Goal: Information Seeking & Learning: Check status

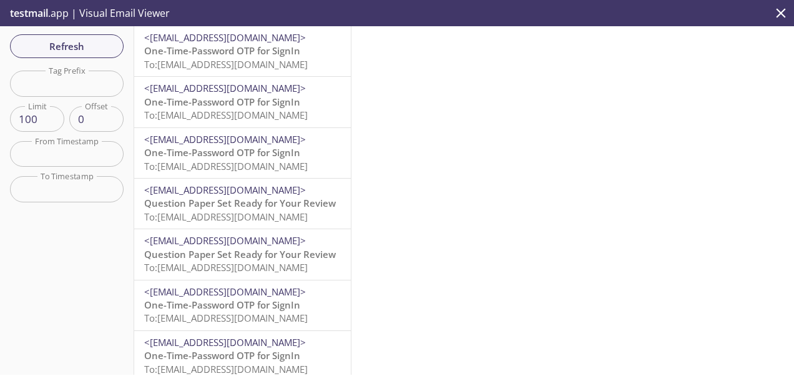
click at [239, 41] on span "<[EMAIL_ADDRESS][DOMAIN_NAME]>" at bounding box center [225, 37] width 162 height 12
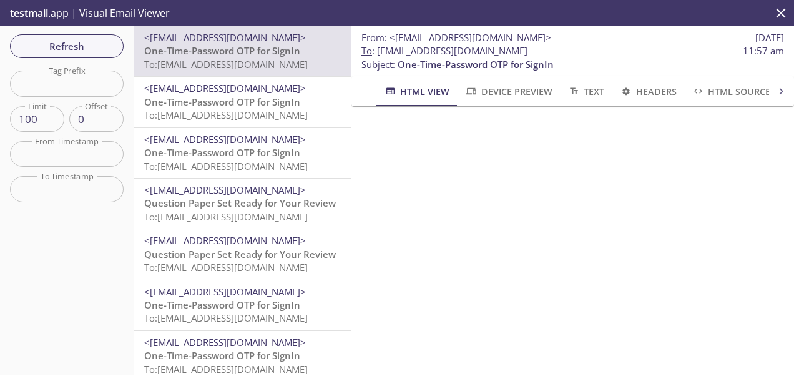
scroll to position [82, 0]
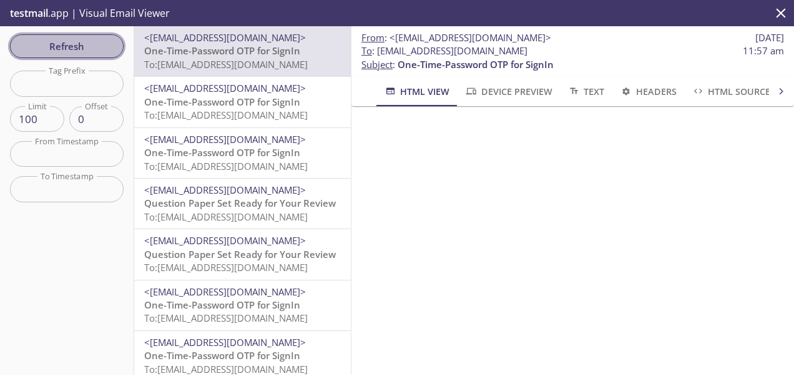
click at [77, 50] on span "Refresh" at bounding box center [67, 46] width 94 height 16
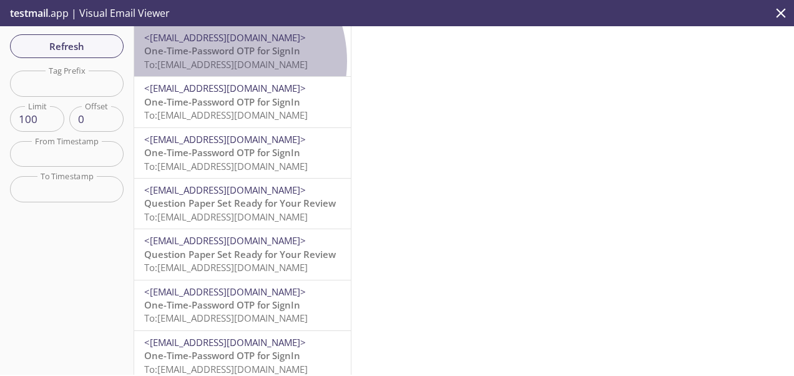
click at [217, 61] on span "To: [EMAIL_ADDRESS][DOMAIN_NAME]" at bounding box center [226, 64] width 164 height 12
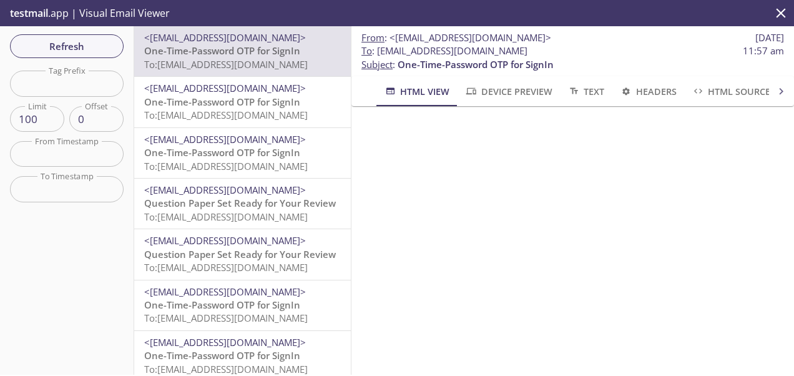
scroll to position [149, 0]
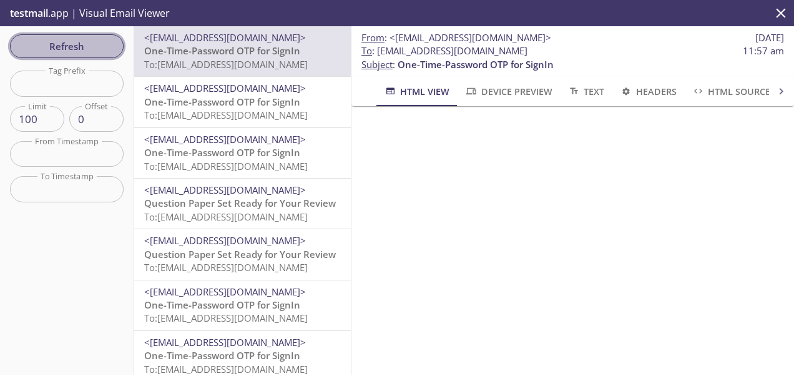
click at [66, 46] on span "Refresh" at bounding box center [67, 46] width 94 height 16
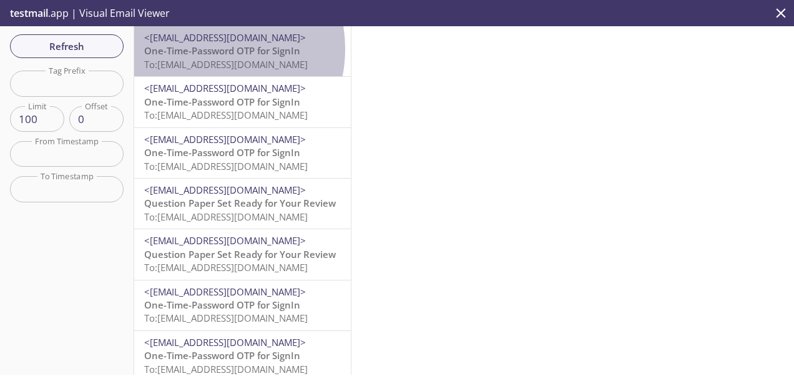
click at [205, 49] on span "One-Time-Password OTP for SignIn" at bounding box center [222, 50] width 156 height 12
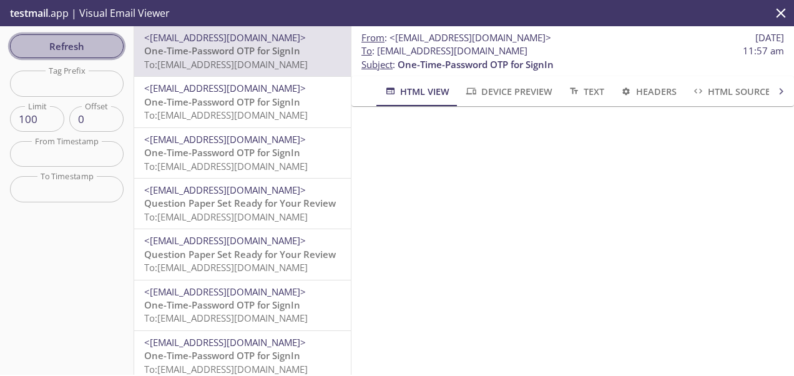
click at [79, 51] on span "Refresh" at bounding box center [67, 46] width 94 height 16
